Goal: Obtain resource: Download file/media

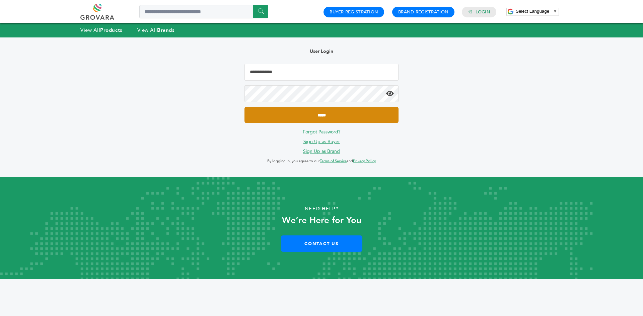
type input "**********"
click at [294, 119] on input "*****" at bounding box center [321, 115] width 154 height 16
type input "**********"
click at [334, 115] on input "*****" at bounding box center [321, 115] width 154 height 16
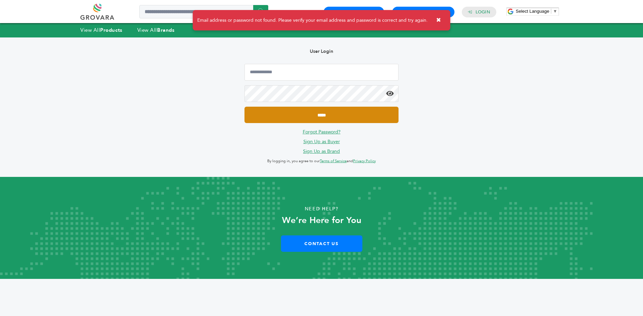
type input "**********"
click at [281, 118] on input "*****" at bounding box center [321, 115] width 154 height 16
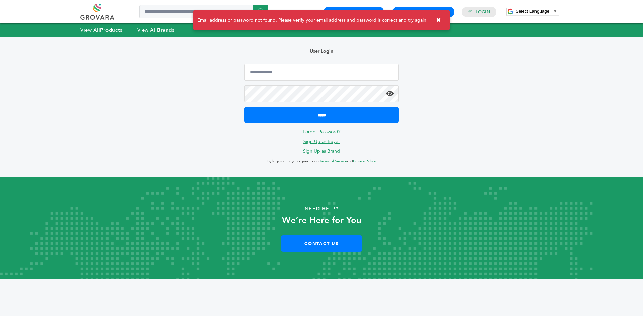
type input "**********"
click at [195, 93] on div "**********" at bounding box center [321, 107] width 616 height 140
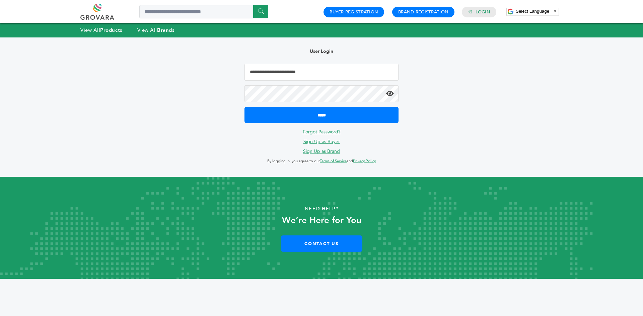
click at [244, 107] on input "*****" at bounding box center [321, 115] width 154 height 16
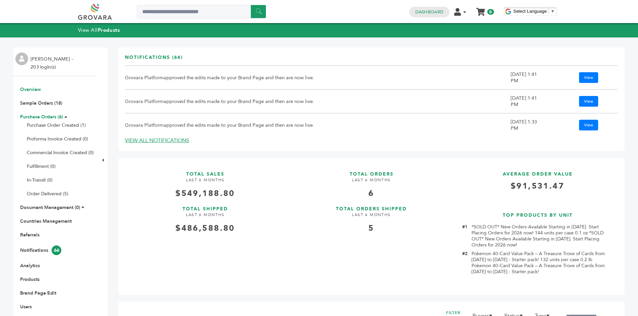
click at [39, 120] on link "Purchase Orders (6)" at bounding box center [41, 117] width 43 height 6
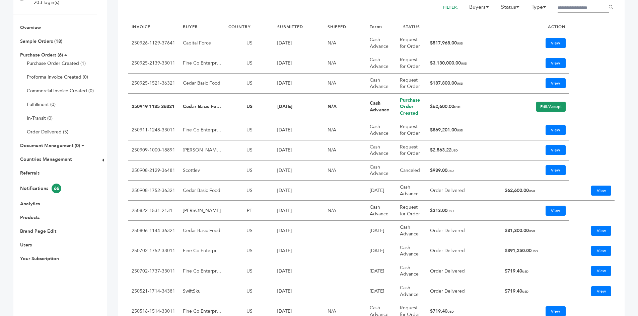
scroll to position [167, 0]
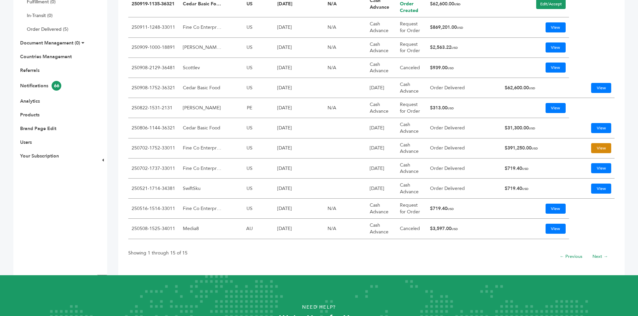
click at [596, 147] on link "View" at bounding box center [601, 148] width 20 height 10
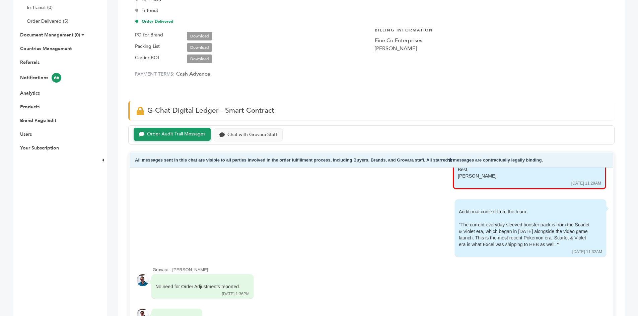
scroll to position [134, 0]
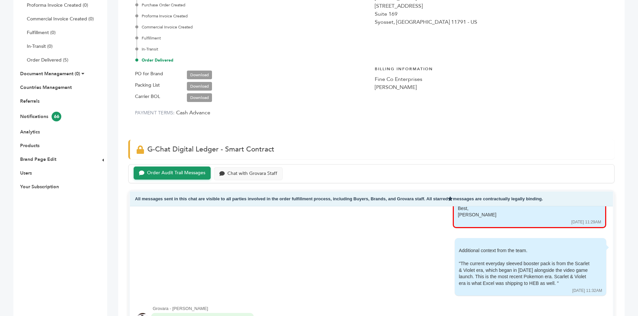
click at [203, 68] on span "PO for Brand Download" at bounding box center [177, 73] width 84 height 11
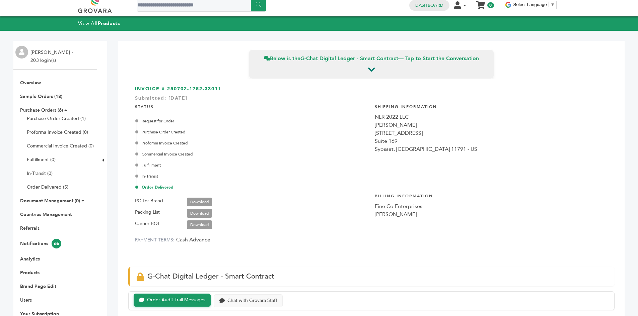
scroll to position [0, 0]
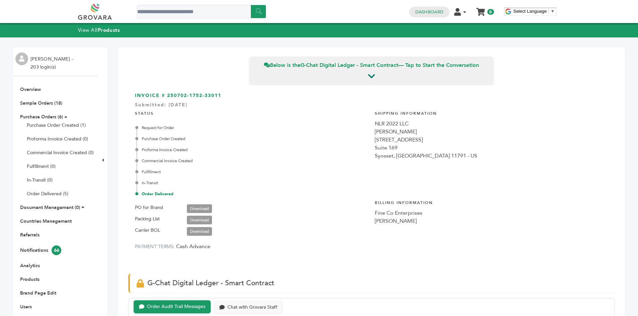
click at [193, 208] on link "Download" at bounding box center [199, 209] width 25 height 9
click at [36, 117] on link "Purchase Orders (6)" at bounding box center [41, 117] width 43 height 6
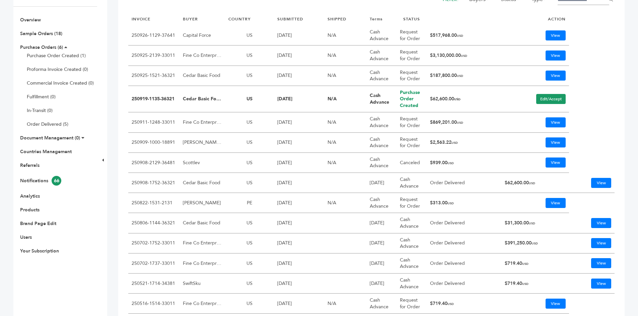
scroll to position [134, 0]
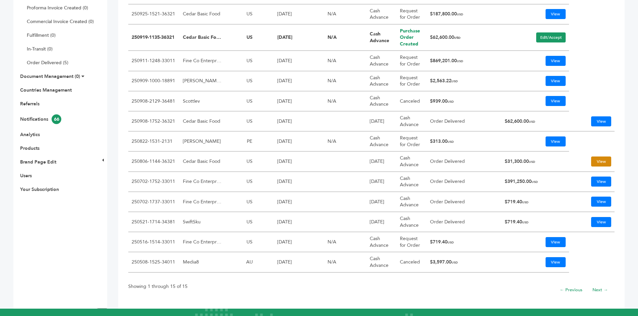
click at [595, 160] on link "View" at bounding box center [601, 162] width 20 height 10
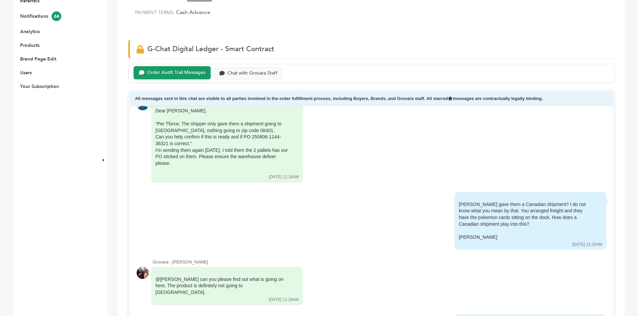
scroll to position [134, 0]
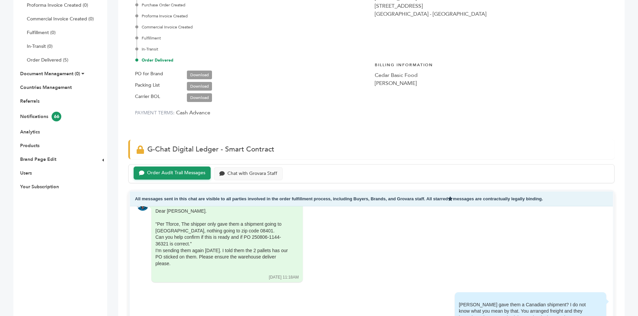
click at [206, 74] on link "Download" at bounding box center [199, 75] width 25 height 9
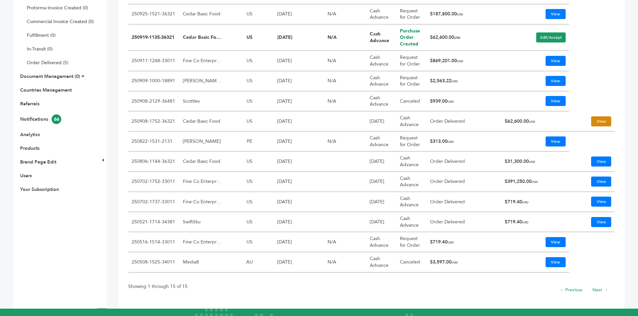
click at [591, 119] on link "View" at bounding box center [601, 122] width 20 height 10
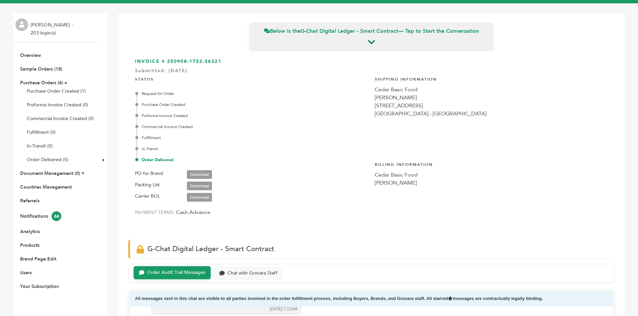
scroll to position [33, 0]
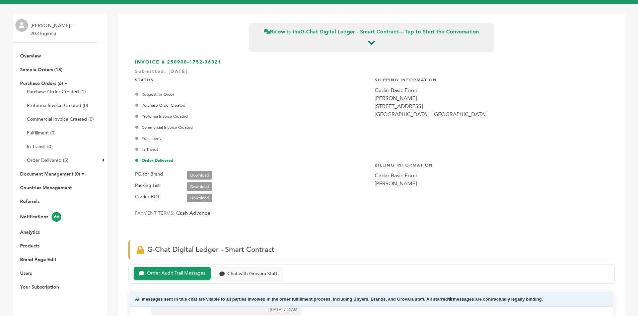
click at [198, 170] on span "PO for Brand Download" at bounding box center [177, 174] width 84 height 11
click at [208, 175] on link "Download" at bounding box center [199, 175] width 25 height 9
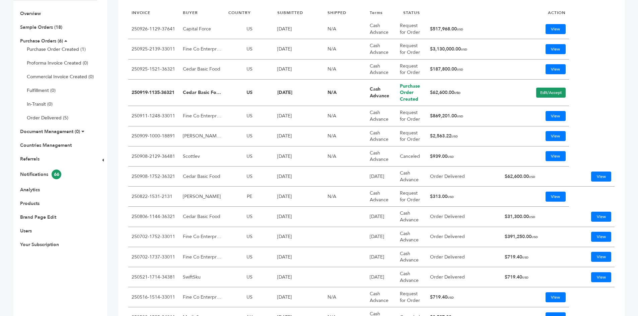
scroll to position [67, 0]
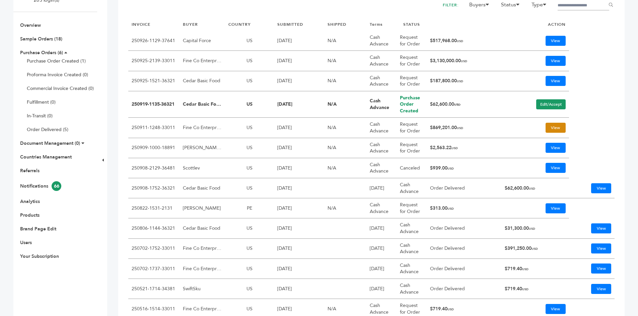
click at [549, 130] on link "View" at bounding box center [555, 128] width 20 height 10
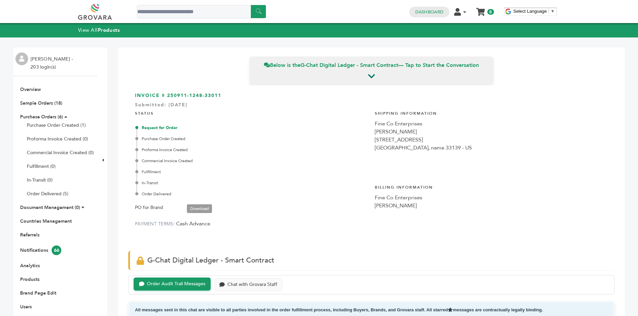
click at [202, 207] on link "Download" at bounding box center [199, 209] width 25 height 9
drag, startPoint x: 98, startPoint y: 66, endPoint x: 94, endPoint y: 60, distance: 6.7
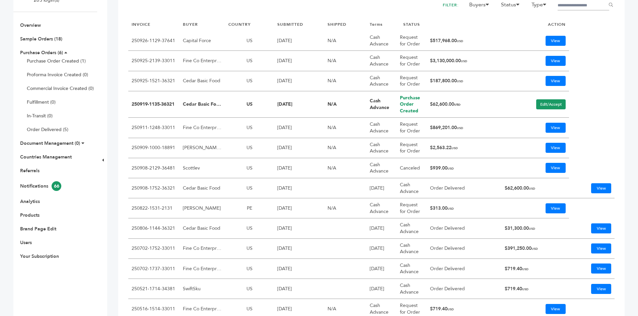
scroll to position [33, 0]
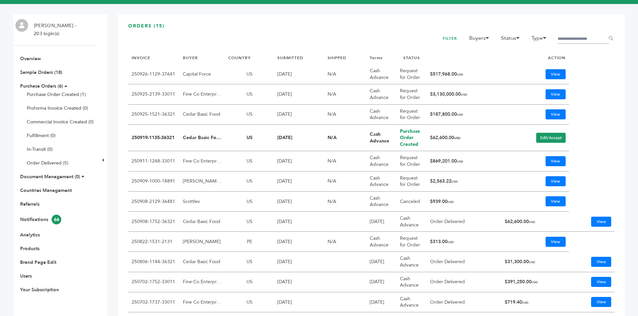
drag, startPoint x: 470, startPoint y: 139, endPoint x: 430, endPoint y: 136, distance: 39.9
click at [430, 136] on td "$62,600.00 USD" at bounding box center [464, 138] width 75 height 27
click at [593, 124] on table "INVOICE BUYER COUNTRY SUBMITTED SHIPPED Terms STATUS ACTION 250926-1129-37641 C…" at bounding box center [371, 212] width 486 height 321
click at [547, 137] on link "Edit/Accept" at bounding box center [550, 138] width 29 height 10
click at [552, 110] on link "View" at bounding box center [555, 114] width 20 height 10
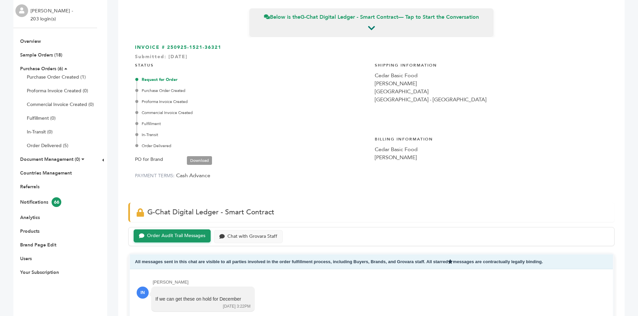
scroll to position [100, 0]
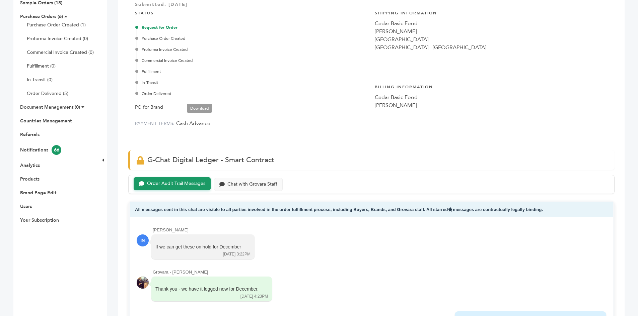
click at [196, 108] on link "Download" at bounding box center [199, 108] width 25 height 9
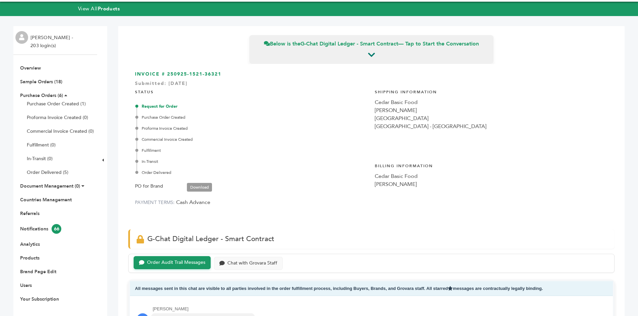
scroll to position [0, 0]
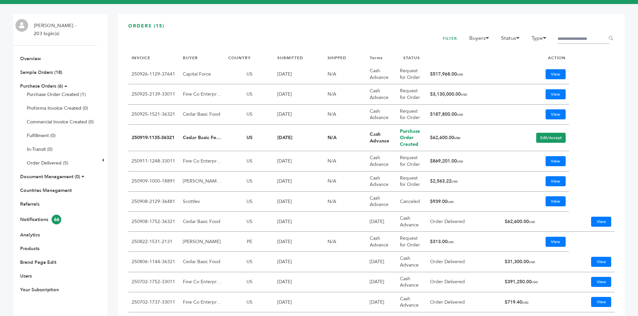
click at [599, 77] on table "INVOICE BUYER COUNTRY SUBMITTED SHIPPED Terms STATUS ACTION 250926-1129-37641 C…" at bounding box center [371, 212] width 486 height 321
click at [360, 35] on div at bounding box center [371, 43] width 486 height 18
click at [553, 93] on link "View" at bounding box center [555, 94] width 20 height 10
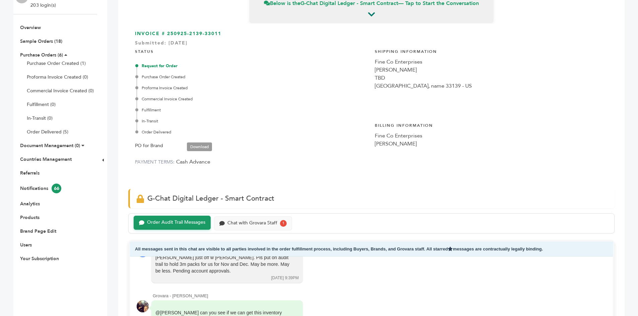
scroll to position [134, 0]
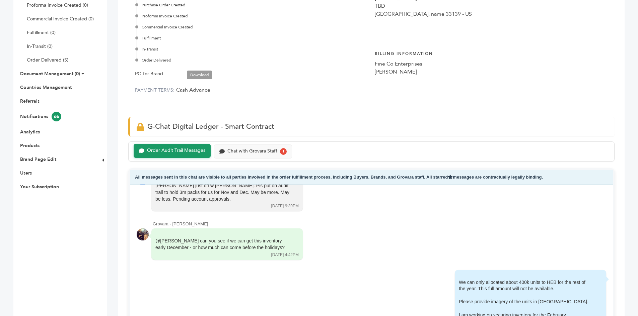
click at [200, 73] on link "Download" at bounding box center [199, 75] width 25 height 9
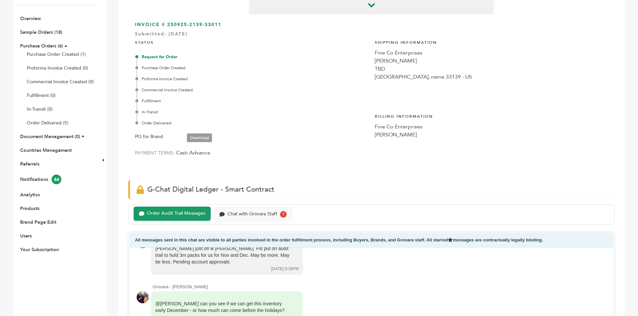
scroll to position [201, 0]
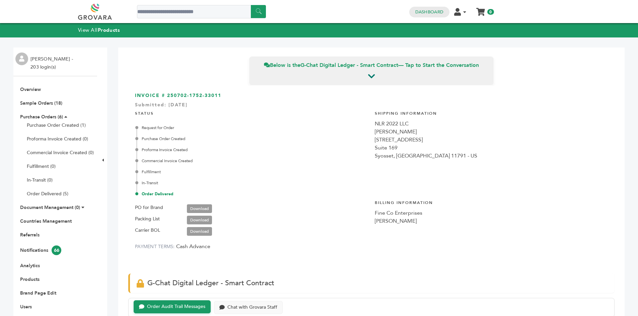
scroll to position [5218, 0]
drag, startPoint x: 372, startPoint y: 129, endPoint x: 377, endPoint y: 131, distance: 5.0
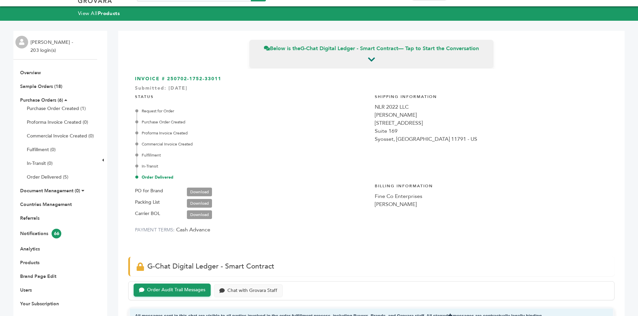
scroll to position [0, 0]
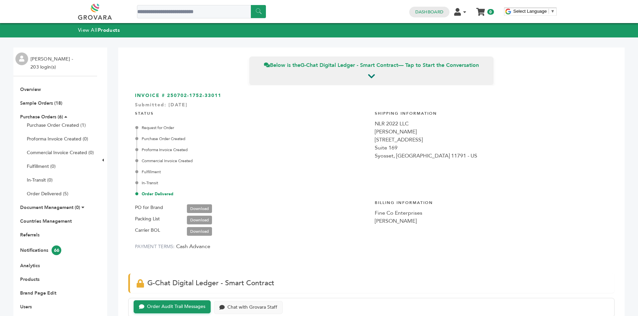
click at [515, 121] on div "NLR 2022 LLC" at bounding box center [491, 124] width 233 height 8
click at [49, 119] on link "Purchase Orders (6)" at bounding box center [41, 117] width 43 height 6
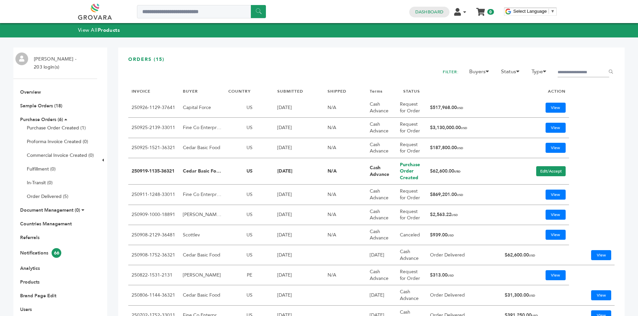
drag, startPoint x: 431, startPoint y: 127, endPoint x: 459, endPoint y: 128, distance: 27.8
click at [459, 128] on td "$3,130,000.00 USD" at bounding box center [464, 128] width 75 height 20
click at [553, 126] on link "View" at bounding box center [555, 128] width 20 height 10
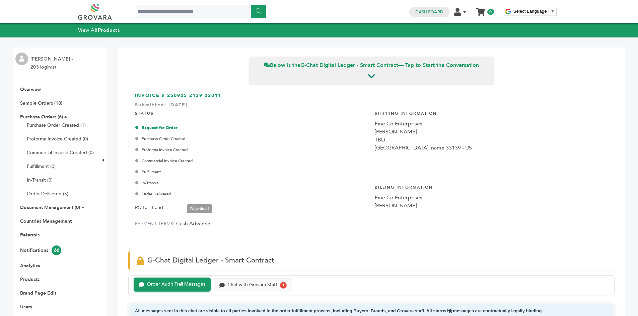
click at [196, 206] on link "Download" at bounding box center [199, 209] width 25 height 9
click at [30, 90] on link "Overview" at bounding box center [30, 89] width 21 height 6
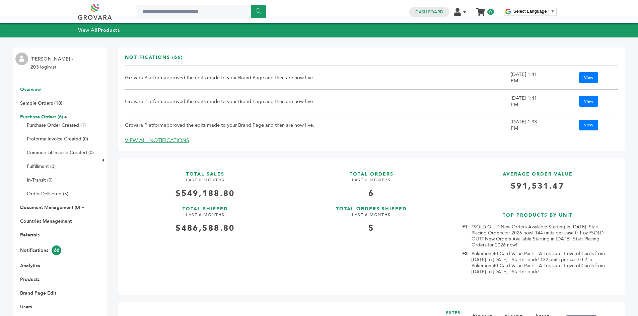
click at [33, 118] on link "Purchase Orders (6)" at bounding box center [41, 117] width 43 height 6
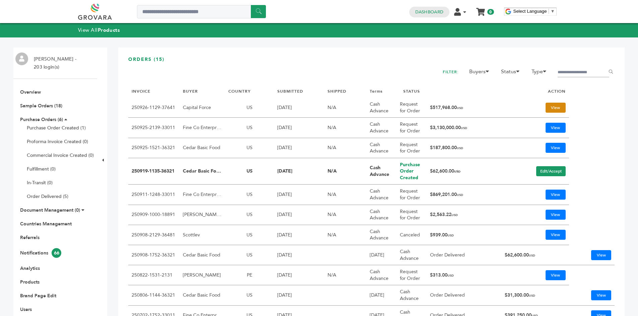
click at [549, 103] on link "View" at bounding box center [555, 108] width 20 height 10
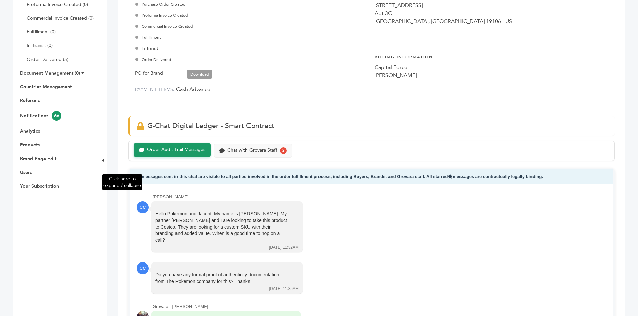
scroll to position [134, 0]
click at [209, 78] on link "Download" at bounding box center [199, 75] width 25 height 9
